Goal: Book appointment/travel/reservation

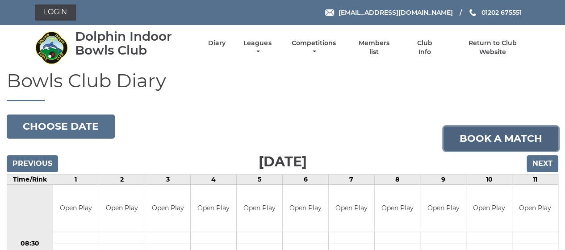
click at [489, 138] on link "Book a match" at bounding box center [500, 138] width 115 height 24
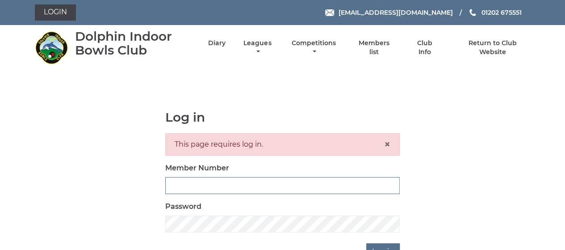
click at [248, 183] on input "Member Number" at bounding box center [282, 185] width 234 height 17
type input "0000"
click at [370, 245] on input "Log in" at bounding box center [382, 251] width 33 height 17
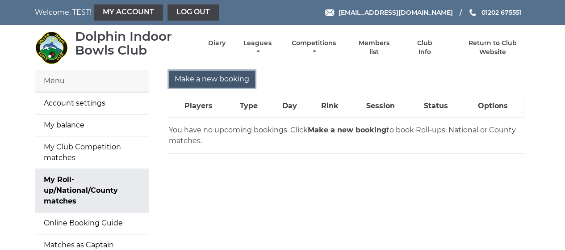
click at [206, 76] on input "Make a new booking" at bounding box center [212, 79] width 86 height 17
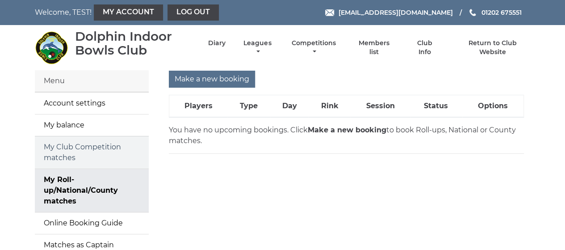
click at [112, 144] on link "My Club Competition matches" at bounding box center [92, 152] width 114 height 32
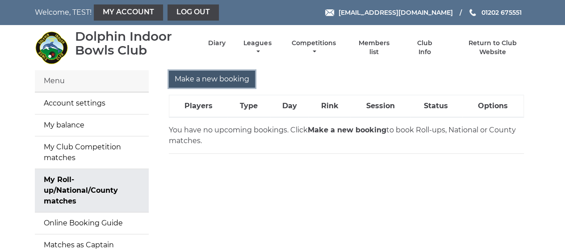
click at [203, 78] on input "Make a new booking" at bounding box center [212, 79] width 86 height 17
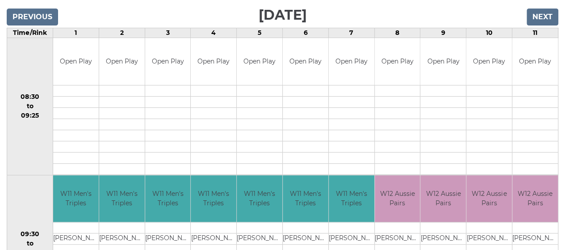
scroll to position [143, 0]
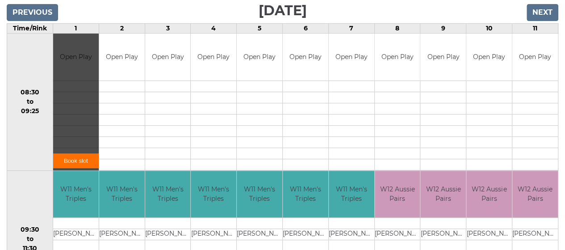
click at [84, 160] on link "Book slot" at bounding box center [76, 160] width 46 height 15
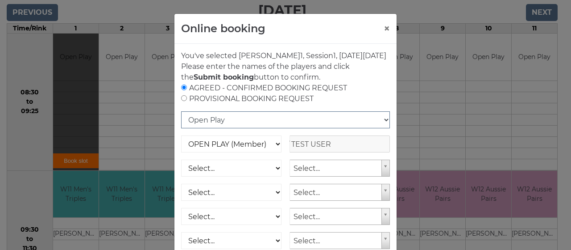
click at [383, 128] on select "Open Play National Competition - Singles National Competition - Pairs National …" at bounding box center [285, 119] width 209 height 17
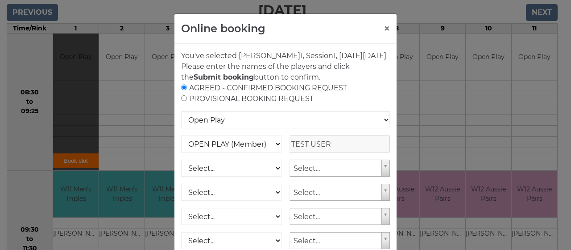
click at [161, 17] on div "Online booking × You've selected Rink 1 , Session 1 , [DATE][DATE] Please enter…" at bounding box center [285, 125] width 571 height 250
